Goal: Task Accomplishment & Management: Use online tool/utility

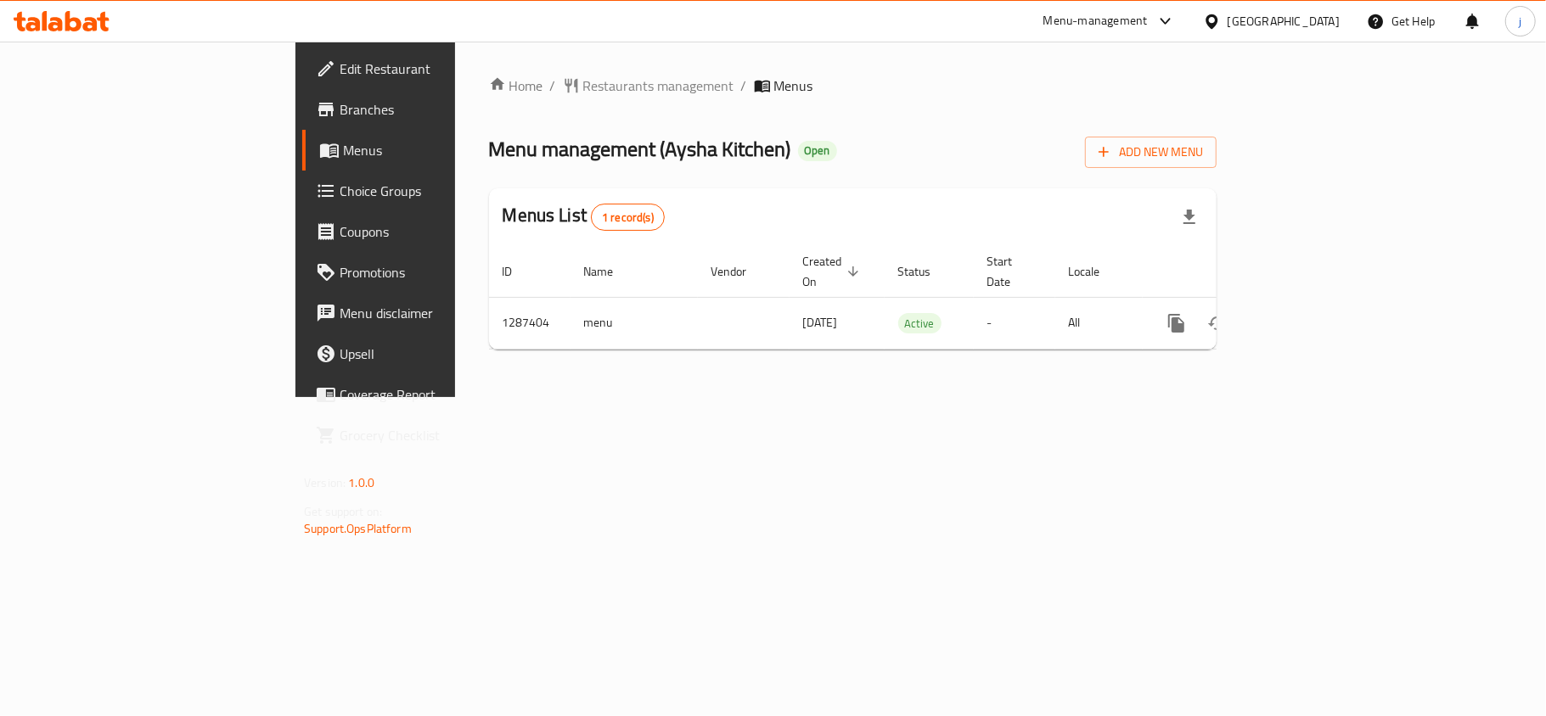
click at [340, 194] on span "Choice Groups" at bounding box center [440, 191] width 200 height 20
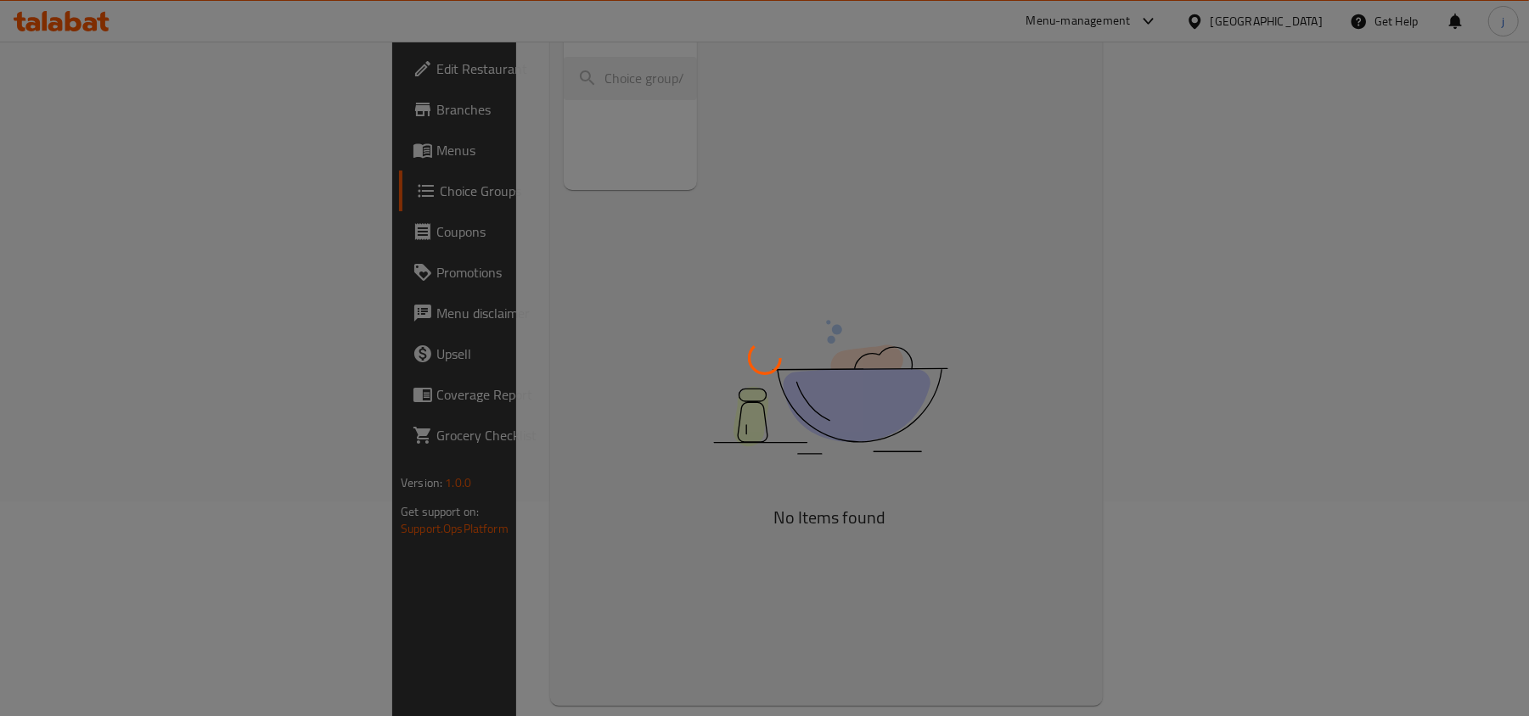
scroll to position [239, 0]
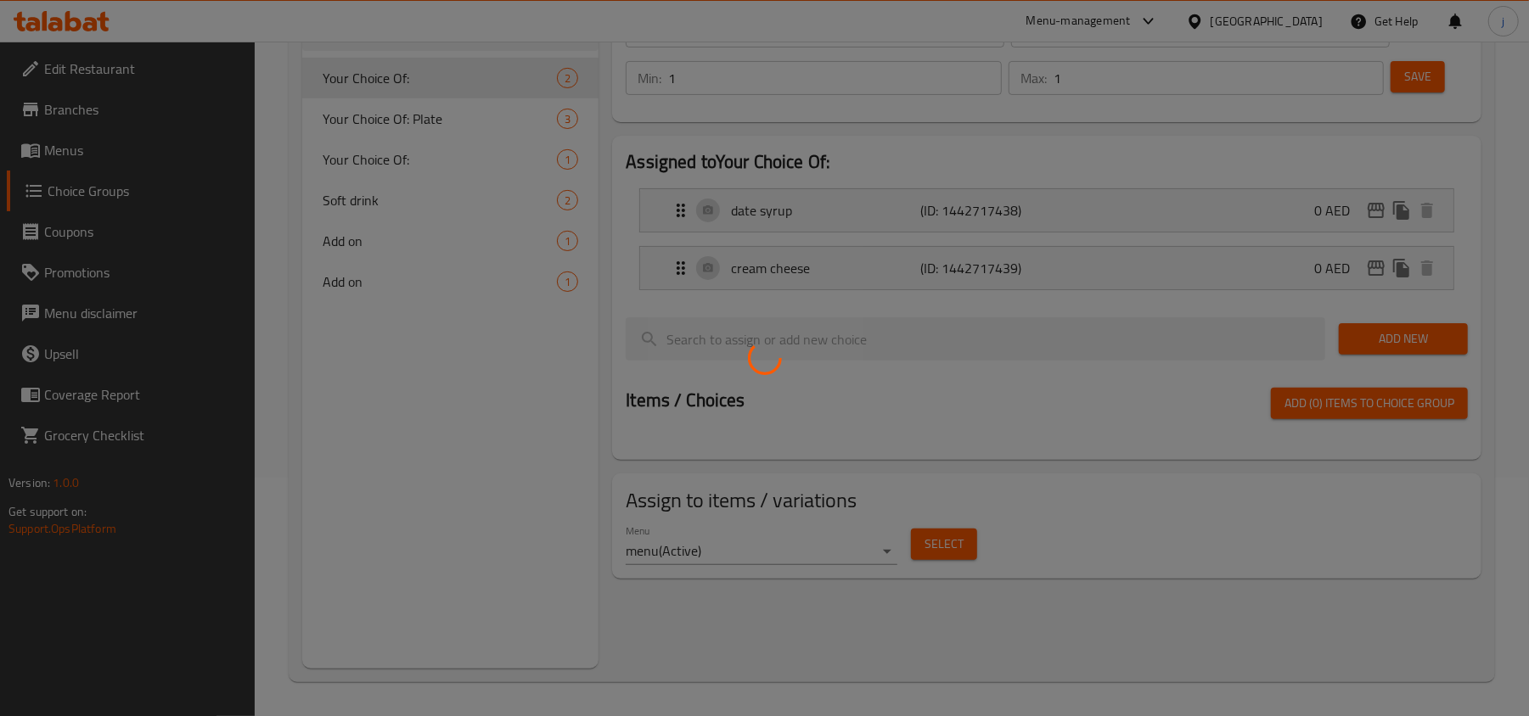
click at [456, 249] on div at bounding box center [764, 358] width 1529 height 716
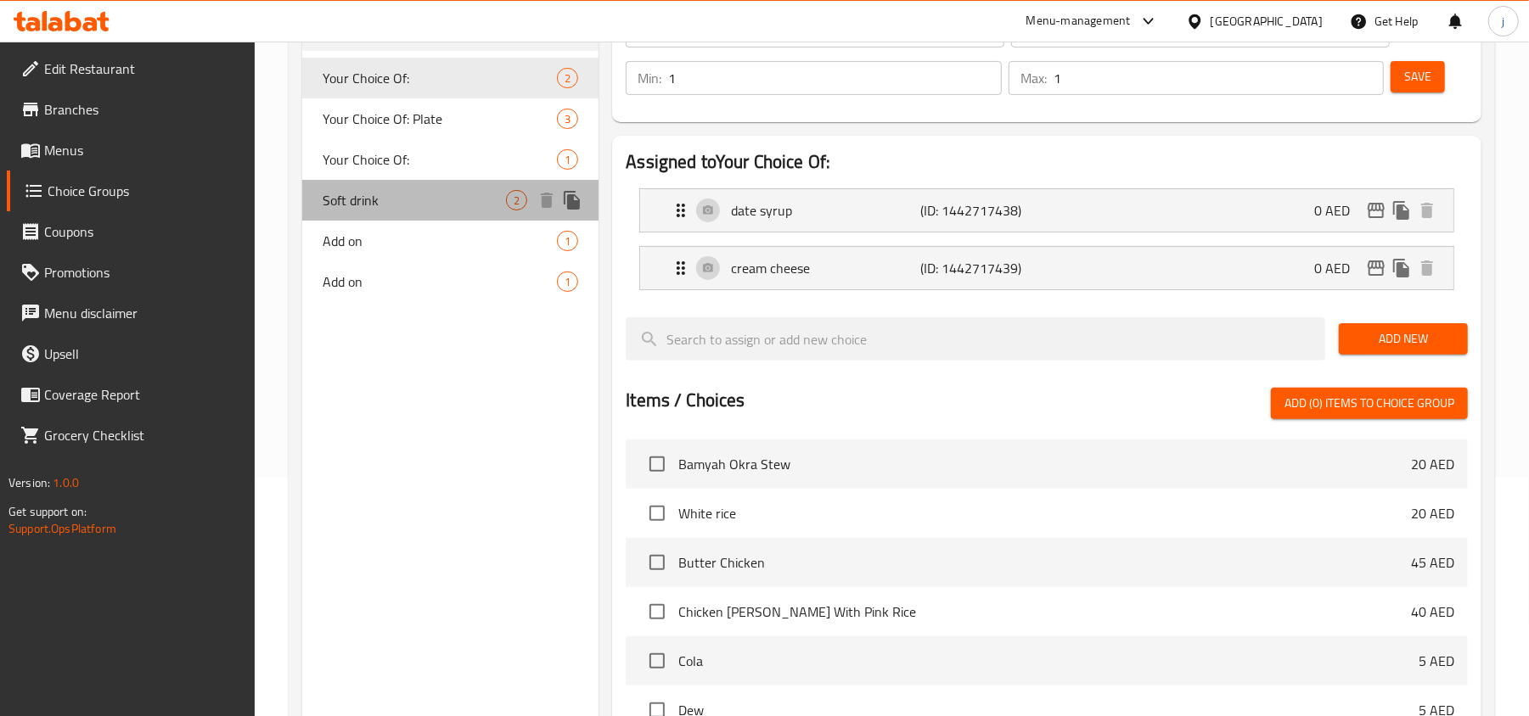
click at [379, 204] on span "Soft drink" at bounding box center [414, 200] width 183 height 20
type input "Soft drink"
type input "مشروب غازي"
type input "0"
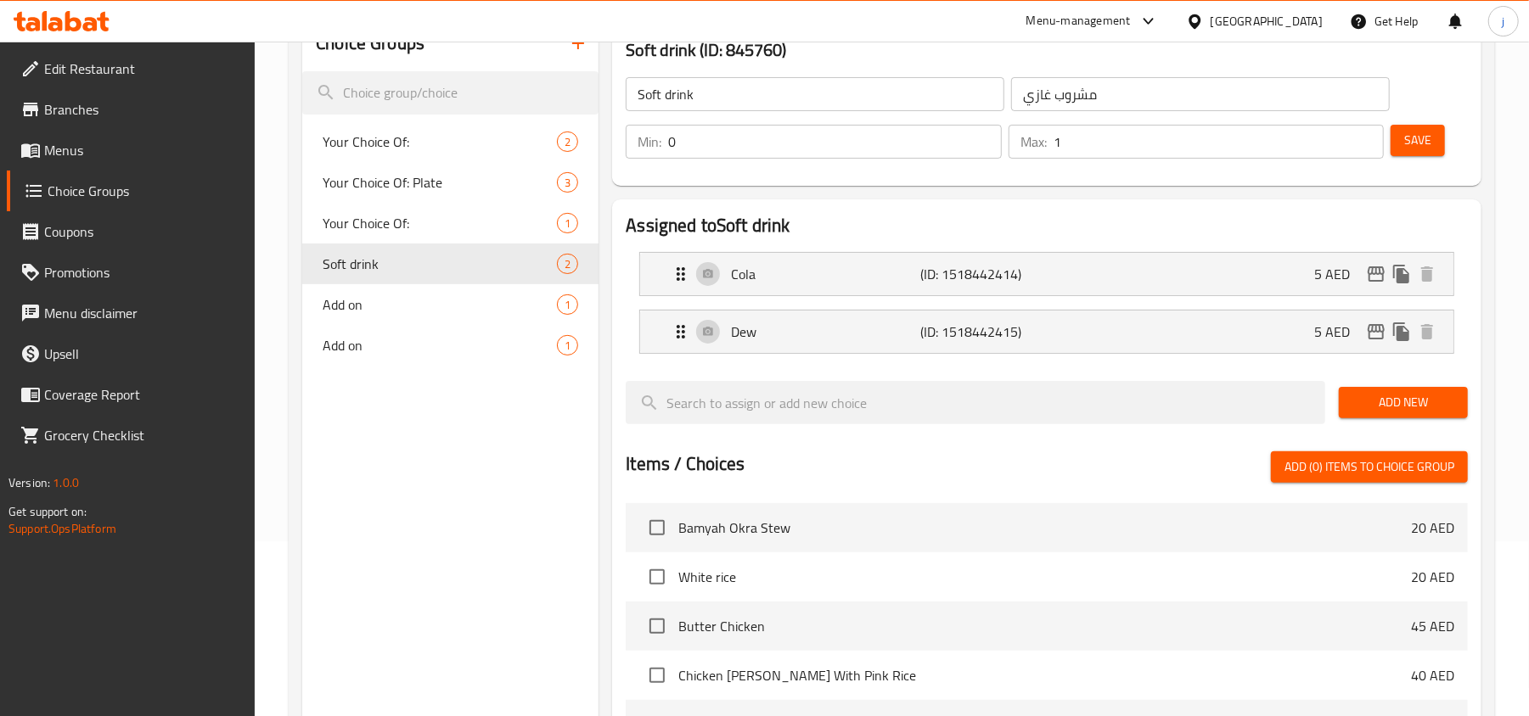
scroll to position [126, 0]
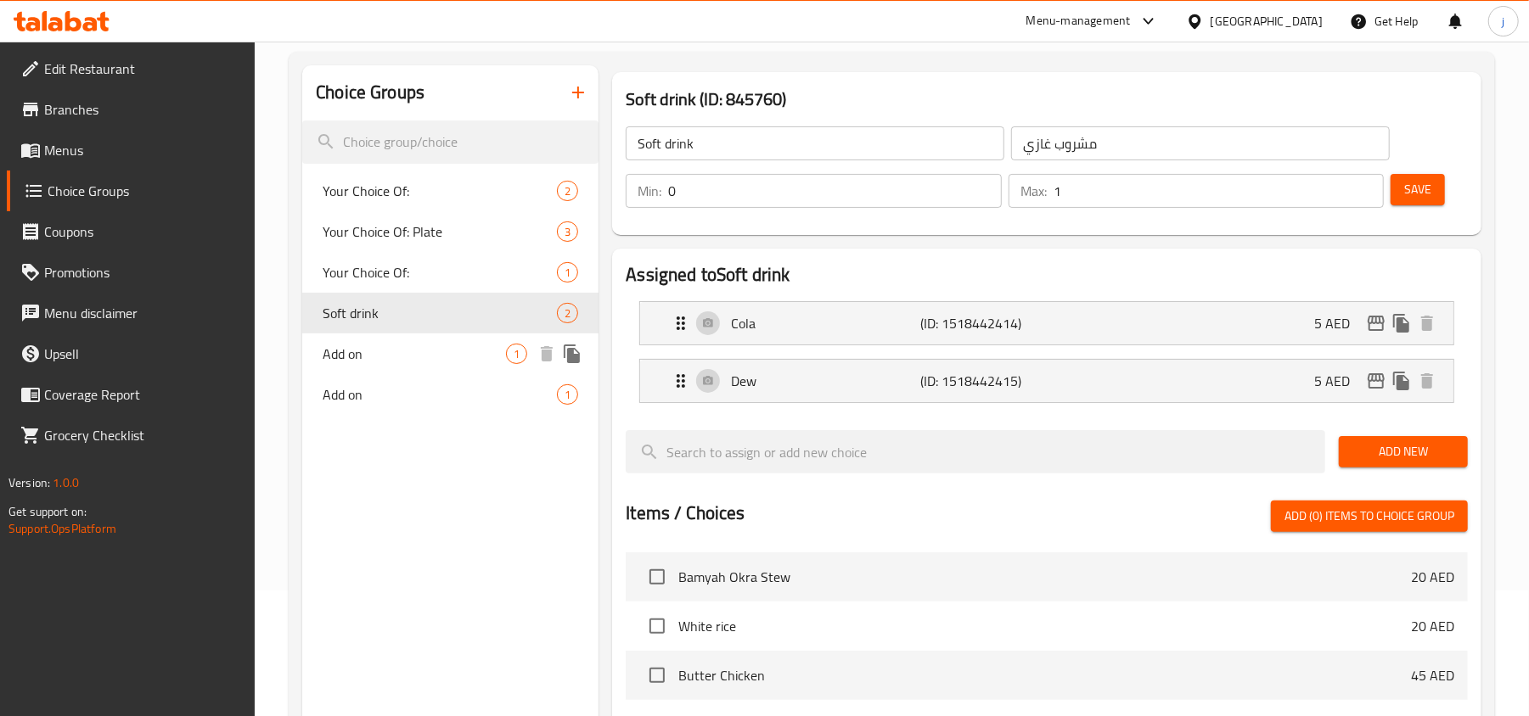
click at [401, 362] on span "Add on" at bounding box center [414, 354] width 183 height 20
type input "Add on"
type input "اضافة"
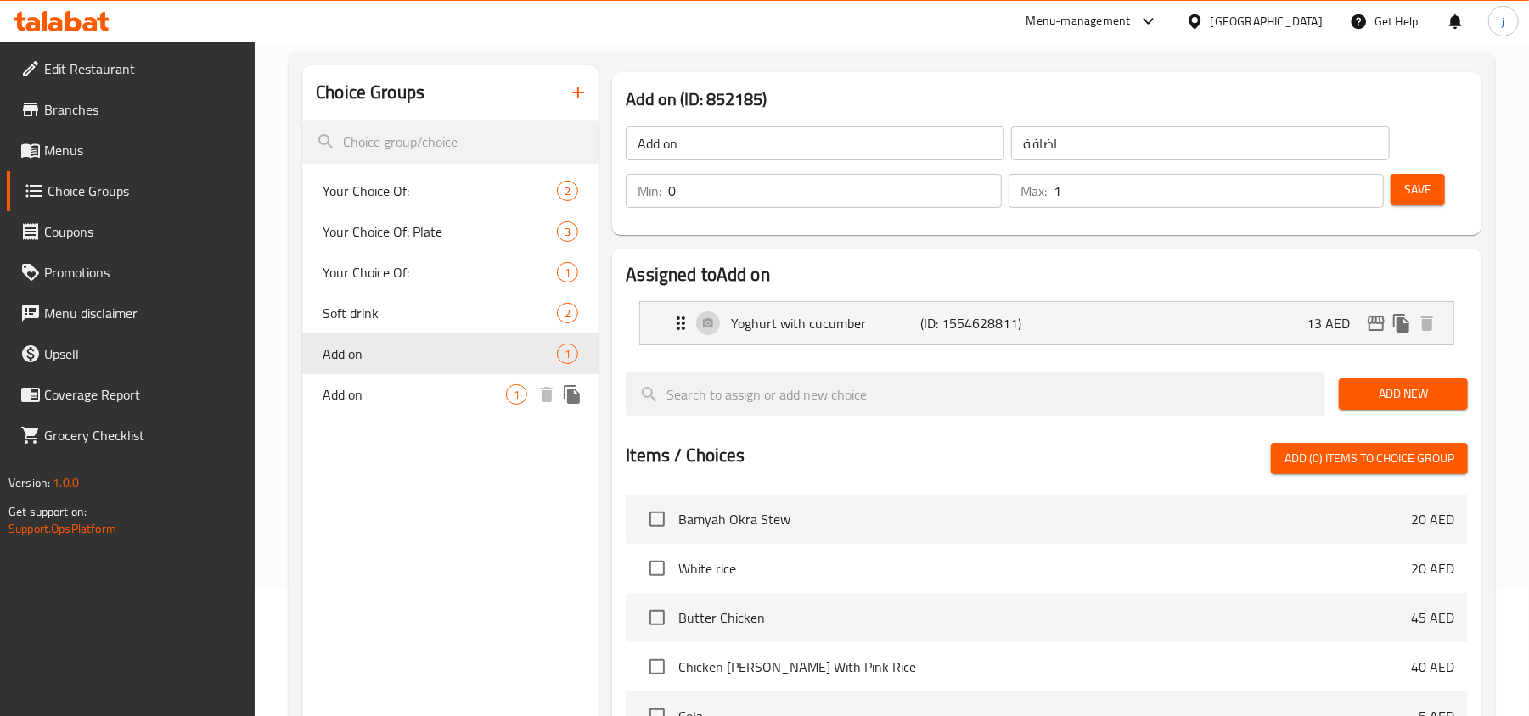
click at [388, 382] on div "Add on 1" at bounding box center [450, 394] width 296 height 41
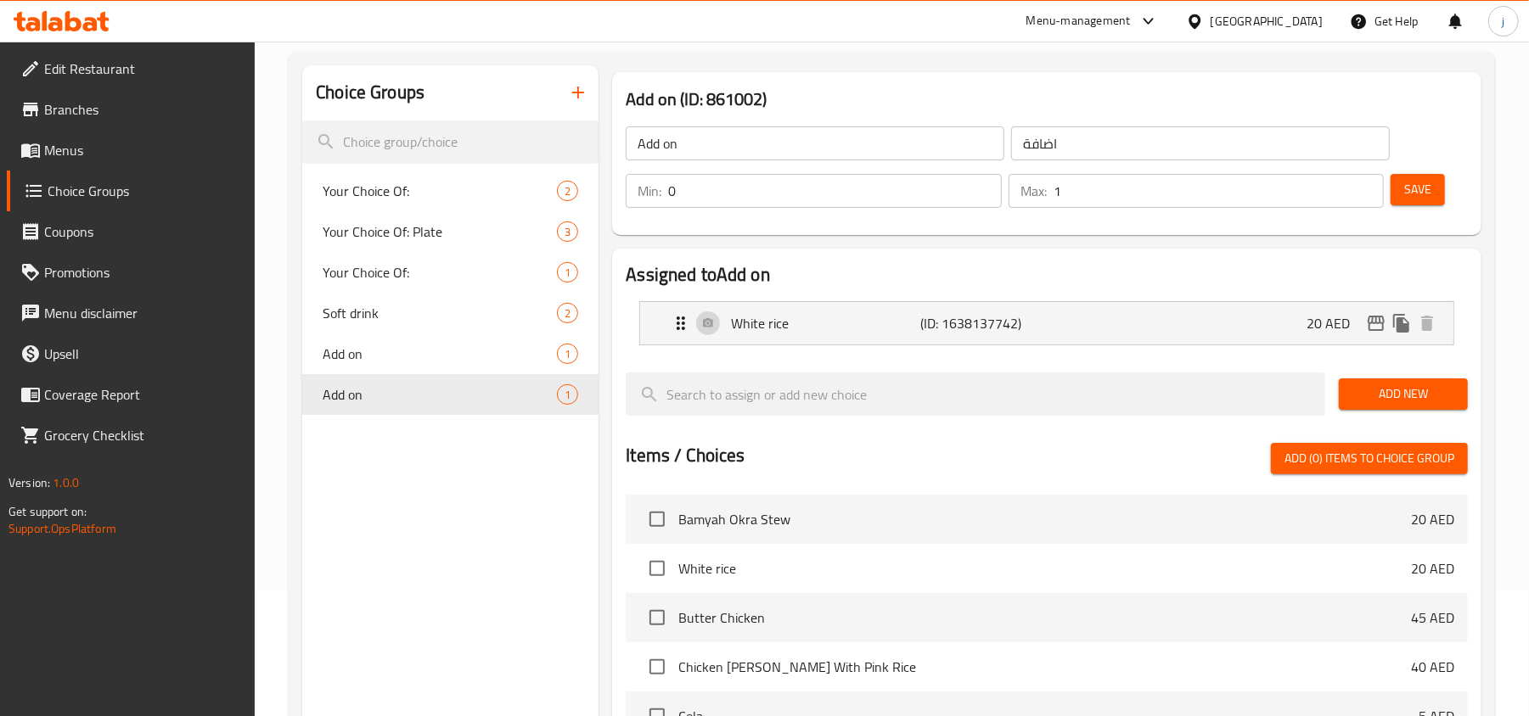
scroll to position [0, 0]
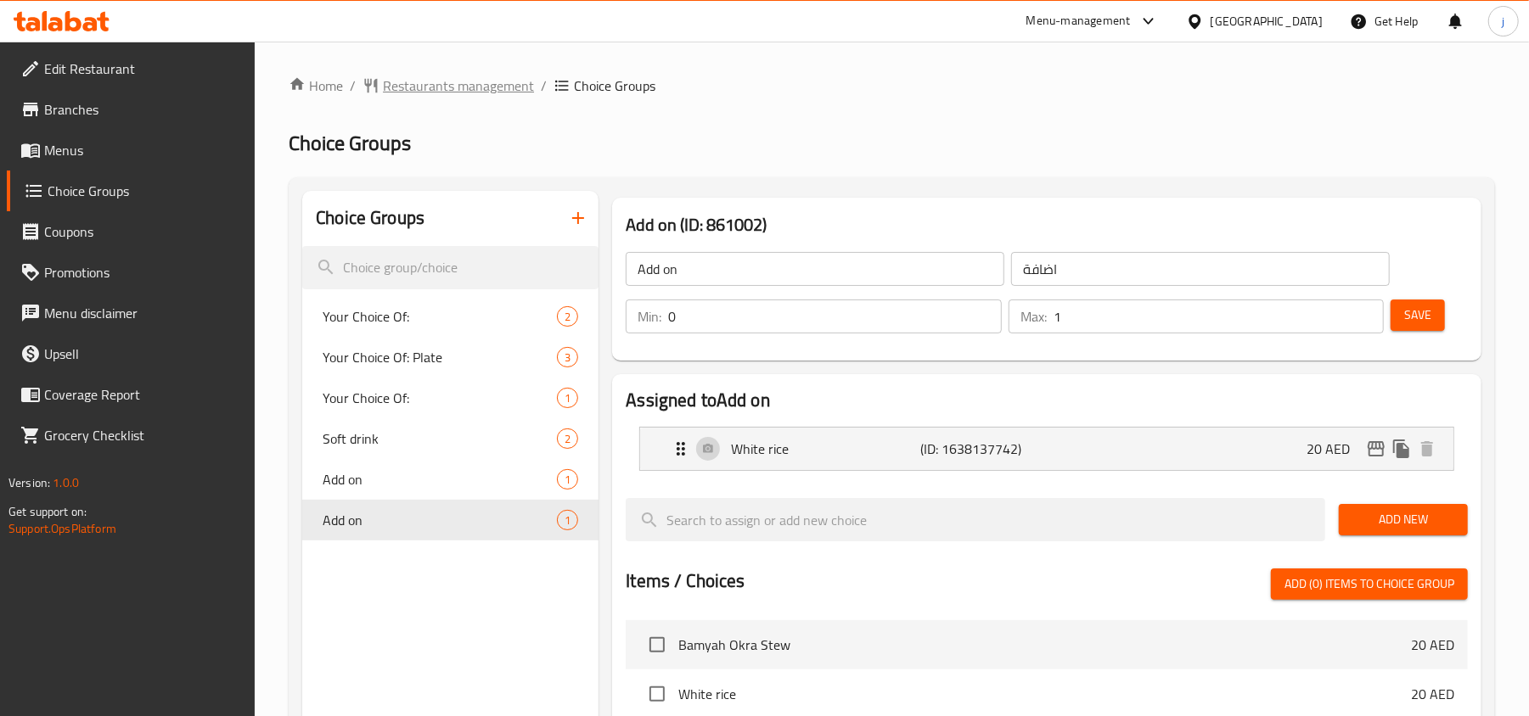
click at [470, 85] on span "Restaurants management" at bounding box center [458, 86] width 151 height 20
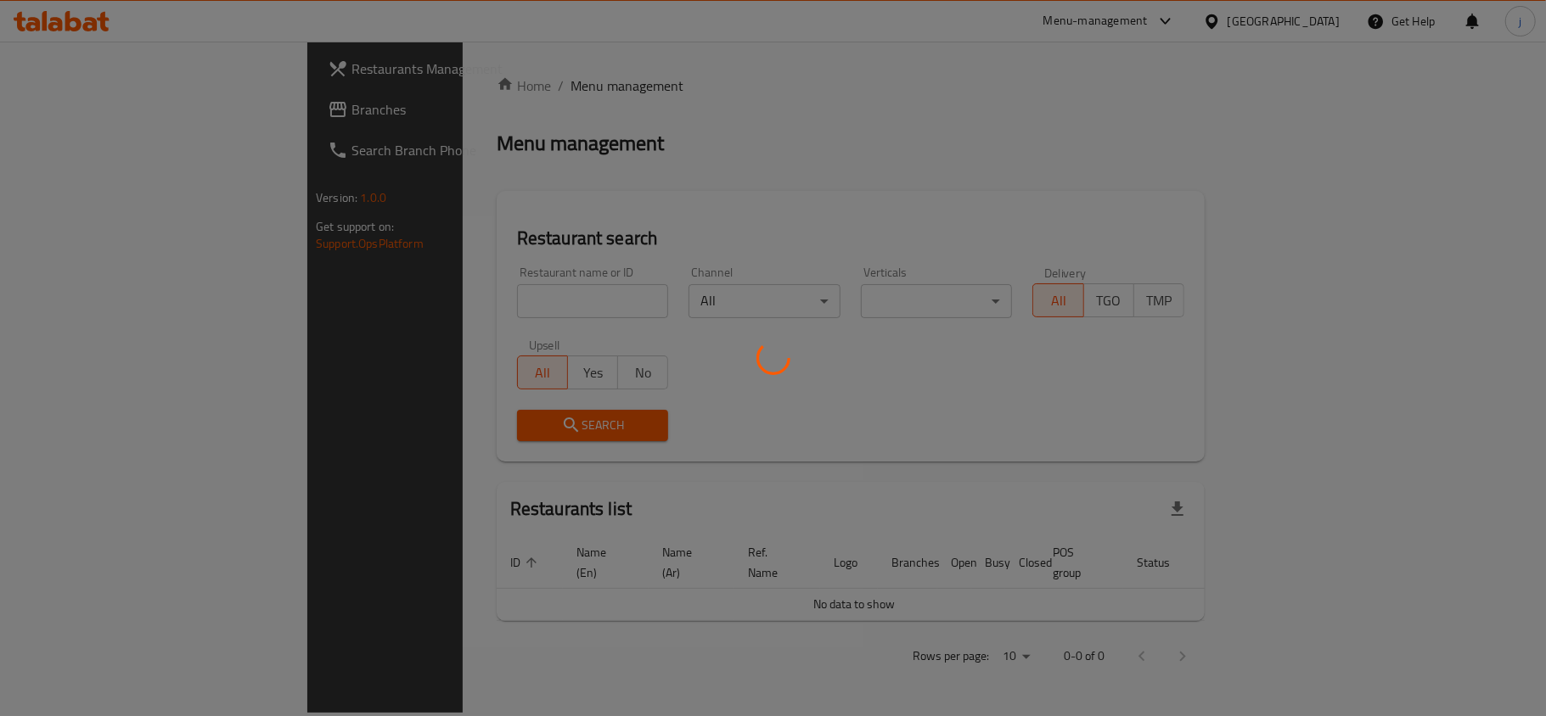
click at [39, 97] on div at bounding box center [773, 358] width 1546 height 716
click at [37, 114] on div at bounding box center [773, 358] width 1546 height 716
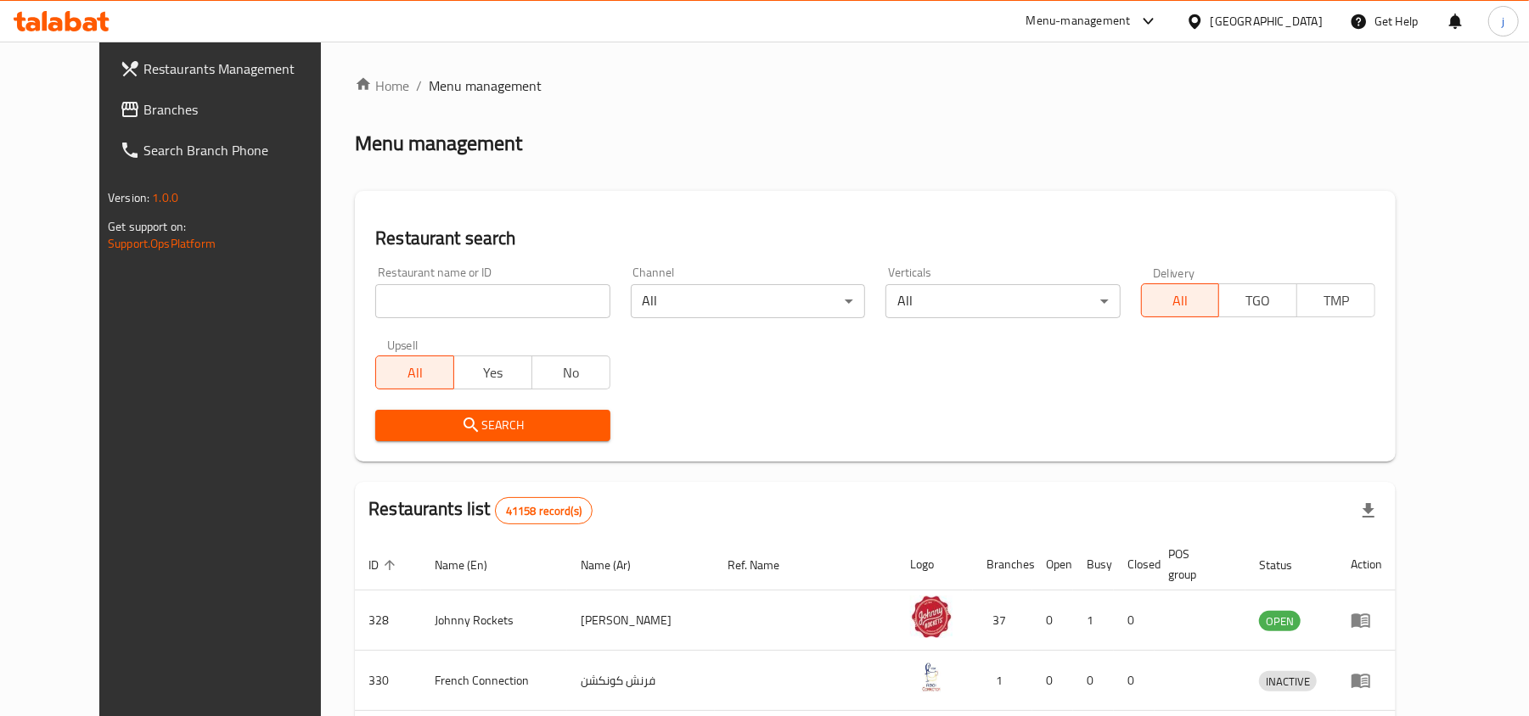
click at [99, 114] on div "Restaurants Management Branches Search Branch Phone Version: 1.0.0 Get support …" at bounding box center [764, 630] width 1330 height 1176
click at [121, 114] on icon at bounding box center [129, 109] width 17 height 15
